Goal: Information Seeking & Learning: Find specific fact

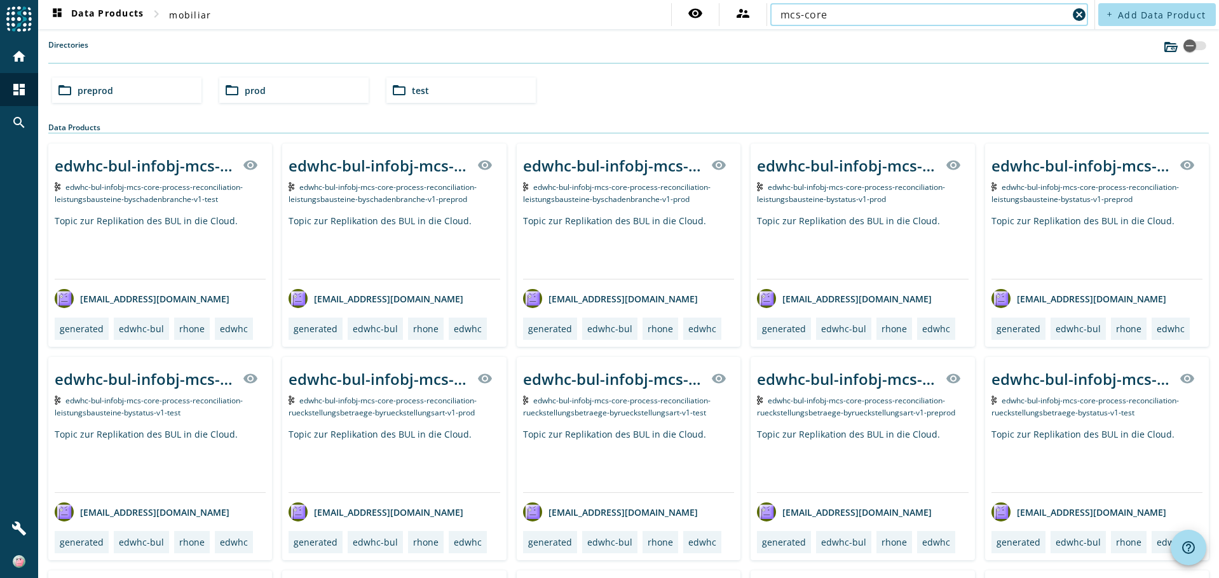
click at [821, 15] on input "mcs-core" at bounding box center [923, 14] width 287 height 15
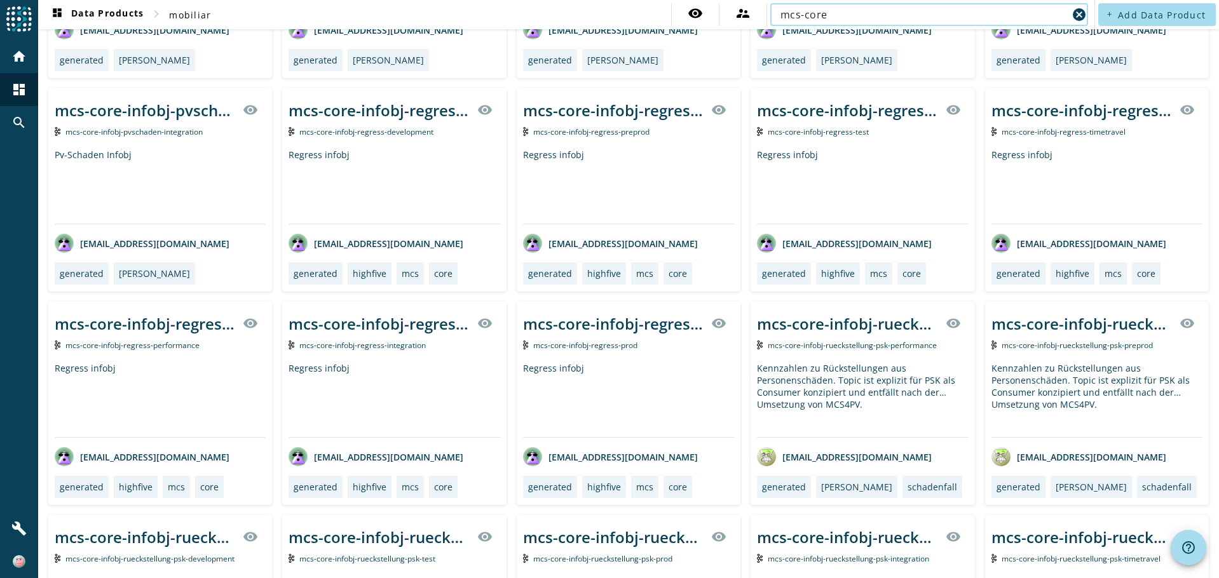
scroll to position [2835, 0]
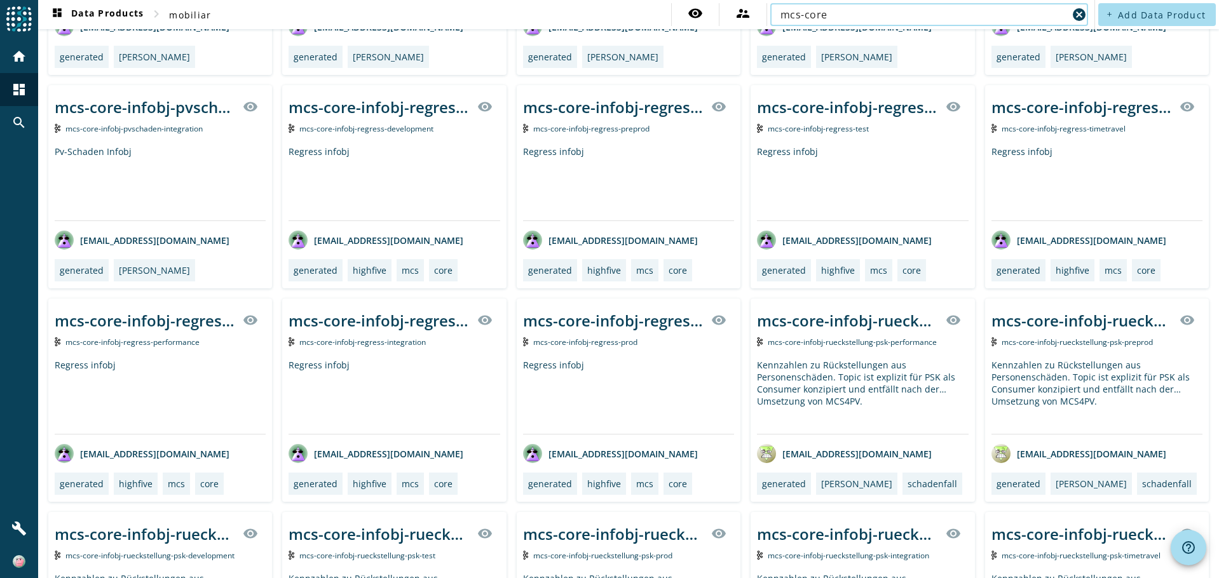
click at [806, 15] on input "mcs-core" at bounding box center [923, 14] width 287 height 15
type input "mcs-basisperioden"
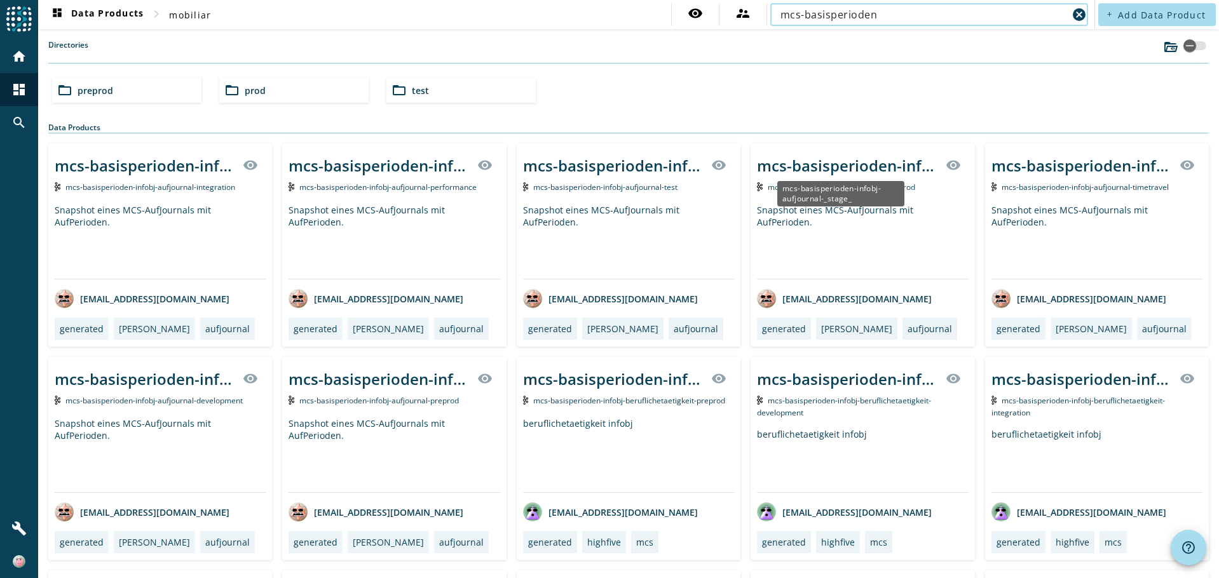
click at [827, 170] on div "mcs-basisperioden-infobj-aufjournal-_stage_" at bounding box center [847, 165] width 181 height 21
drag, startPoint x: 796, startPoint y: 13, endPoint x: 934, endPoint y: 24, distance: 137.7
click at [934, 24] on div "mcs-basisperioden" at bounding box center [923, 14] width 287 height 23
type input "mcs-core"
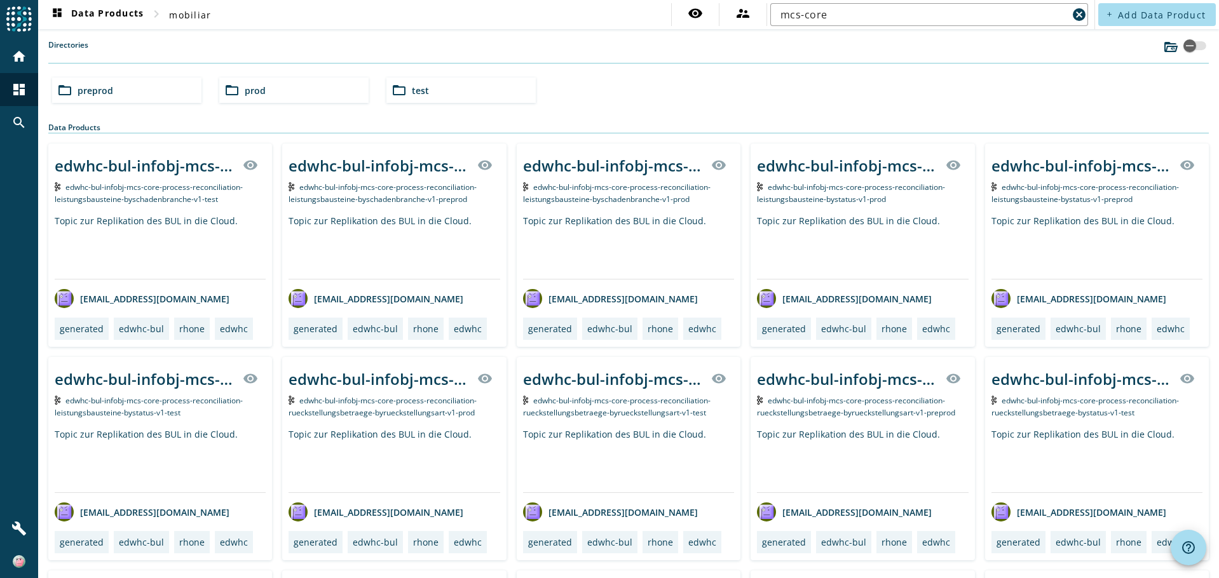
click at [275, 84] on div "folder_open prod" at bounding box center [293, 90] width 149 height 25
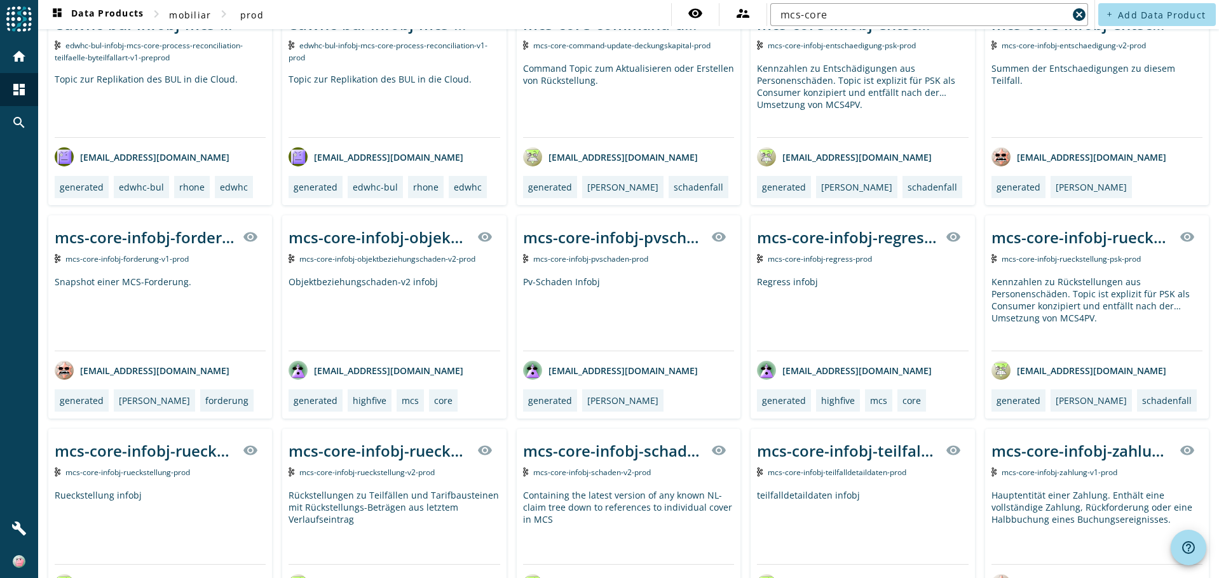
scroll to position [1017, 0]
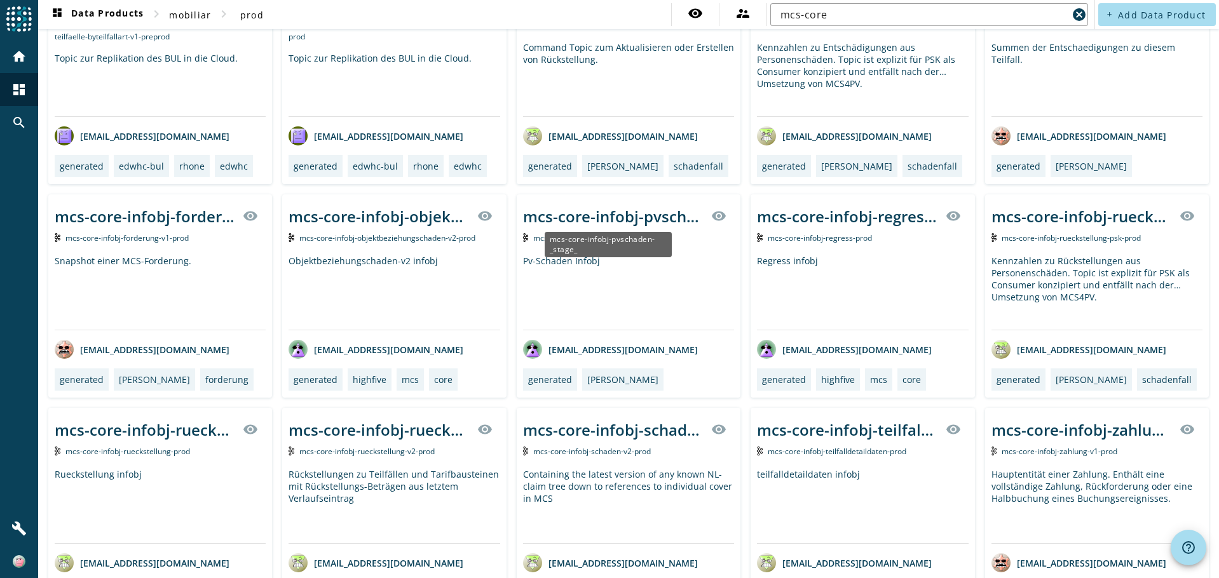
click at [638, 208] on div "mcs-core-infobj-pvschaden-_stage_" at bounding box center [613, 216] width 181 height 21
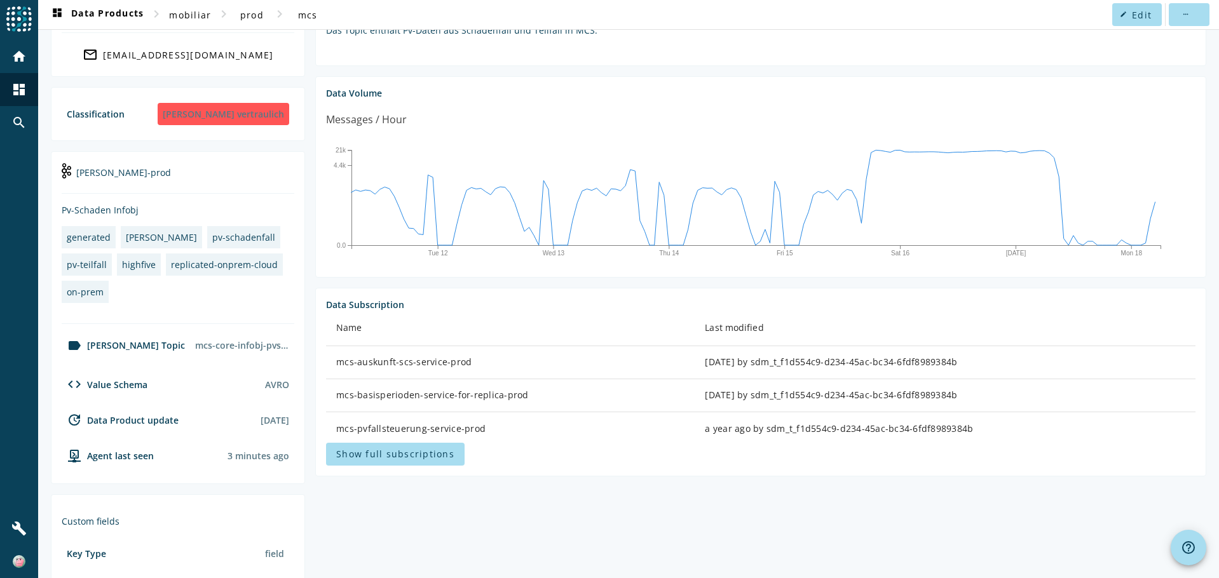
scroll to position [191, 0]
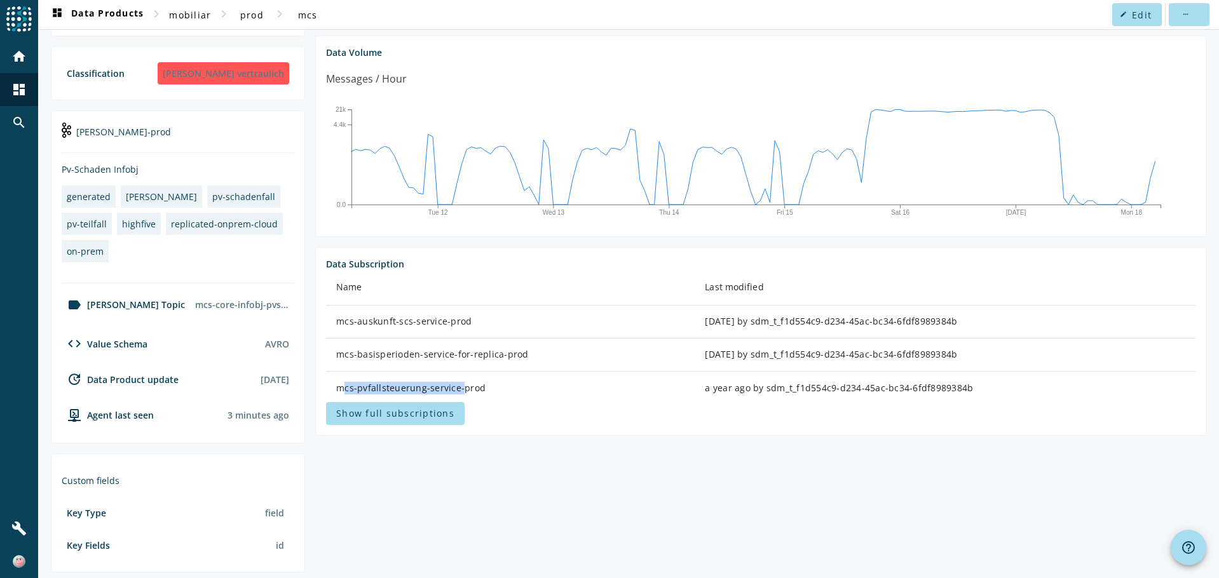
drag, startPoint x: 455, startPoint y: 388, endPoint x: 338, endPoint y: 387, distance: 116.9
click at [338, 387] on div "mcs-pvfallsteuerung-service-prod" at bounding box center [510, 388] width 348 height 13
copy div "mcs-pvfallsteuerung-service"
